Goal: Find specific page/section

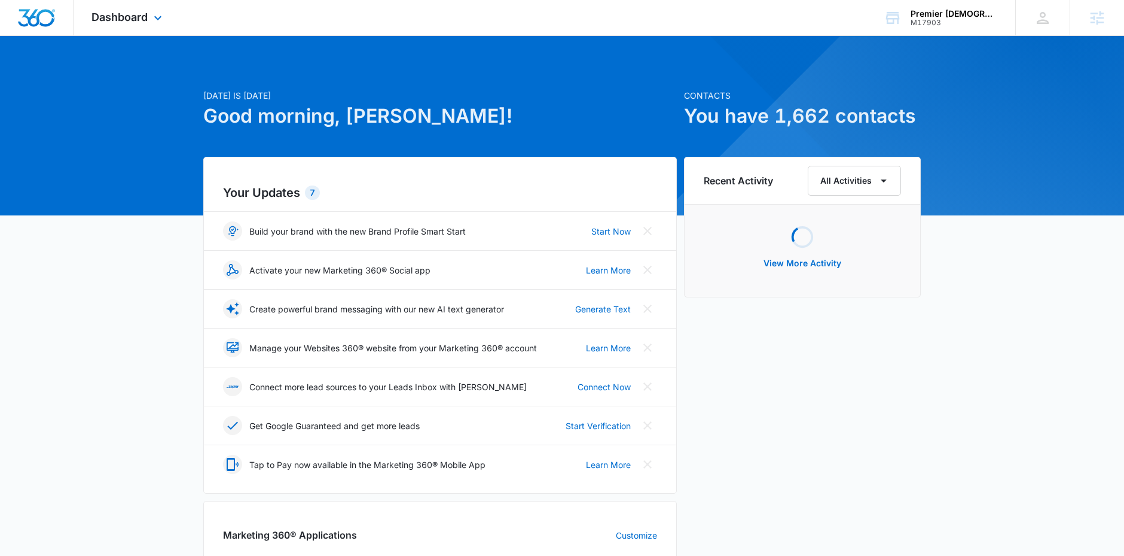
click at [109, 25] on div "Dashboard Apps Reputation Websites Forms CRM Email Social Shop Content Ads Inte…" at bounding box center [128, 17] width 109 height 35
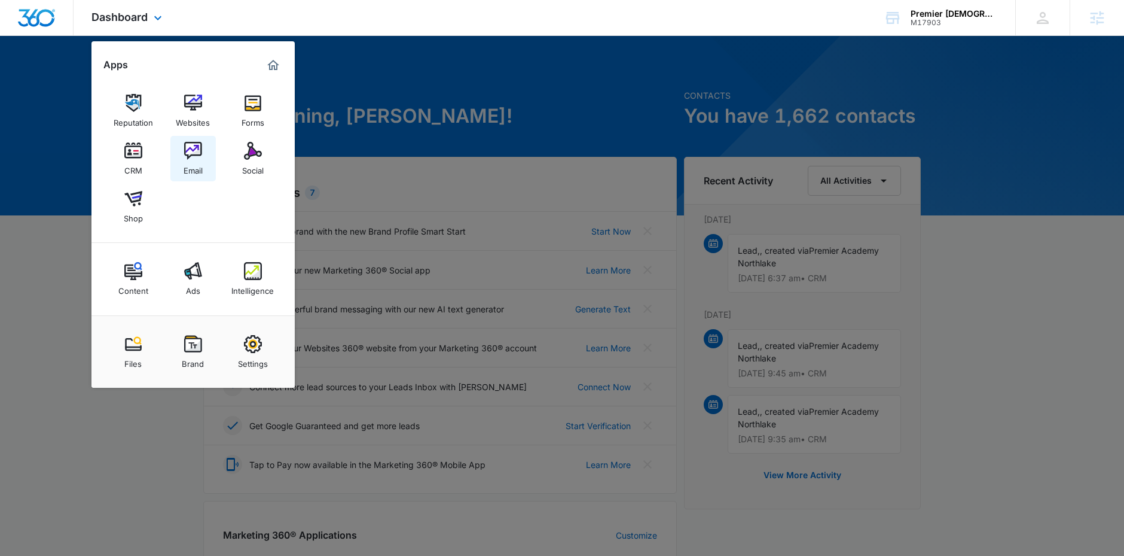
click at [191, 160] on div "Email" at bounding box center [193, 168] width 19 height 16
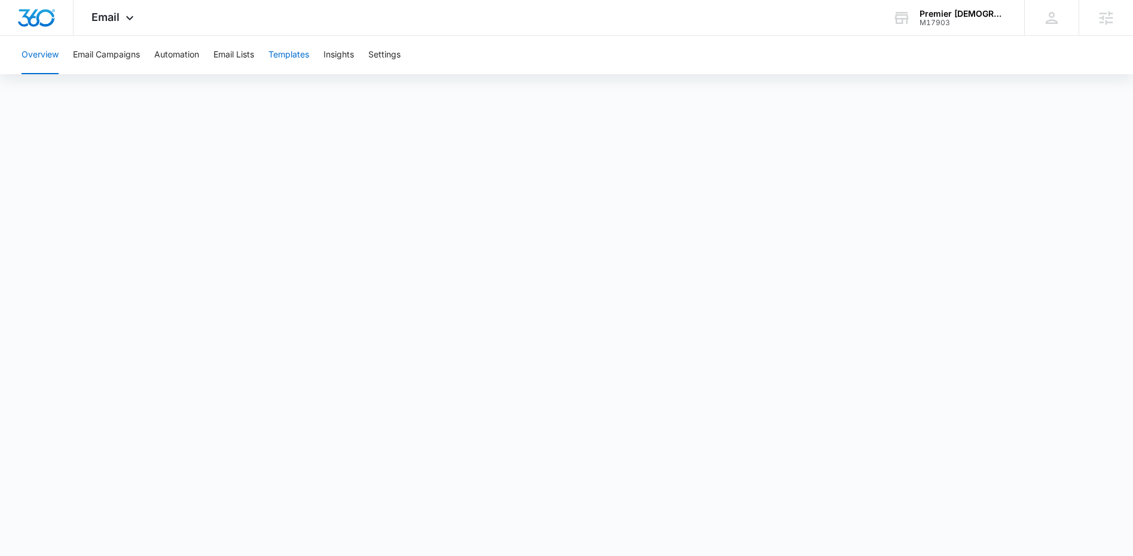
click at [289, 54] on button "Templates" at bounding box center [288, 55] width 41 height 38
click at [197, 48] on button "Automation" at bounding box center [176, 55] width 45 height 38
click at [298, 59] on button "Templates" at bounding box center [288, 55] width 41 height 38
click at [114, 19] on span "Email" at bounding box center [105, 17] width 28 height 13
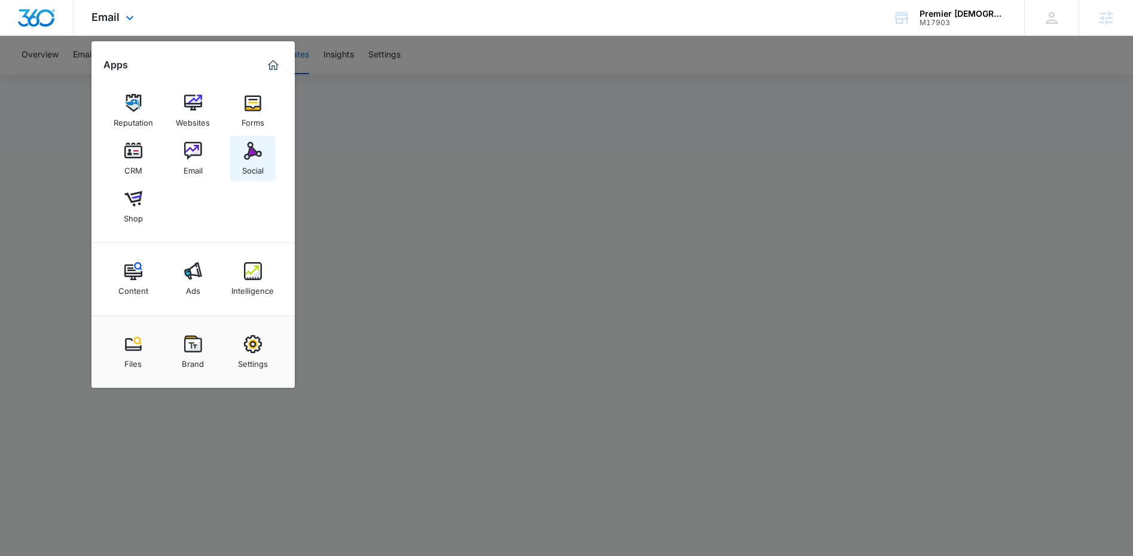
click at [257, 152] on img at bounding box center [253, 151] width 18 height 18
